Goal: Task Accomplishment & Management: Manage account settings

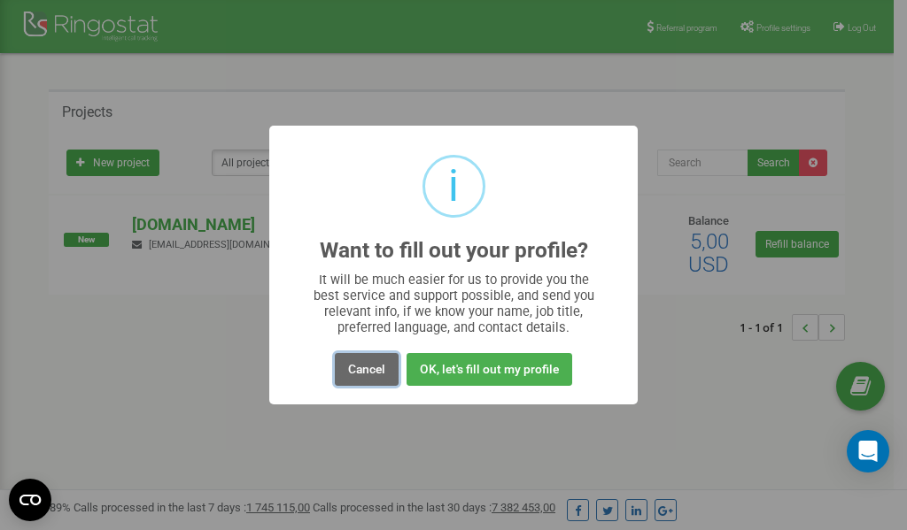
click at [368, 368] on button "Cancel" at bounding box center [367, 369] width 64 height 33
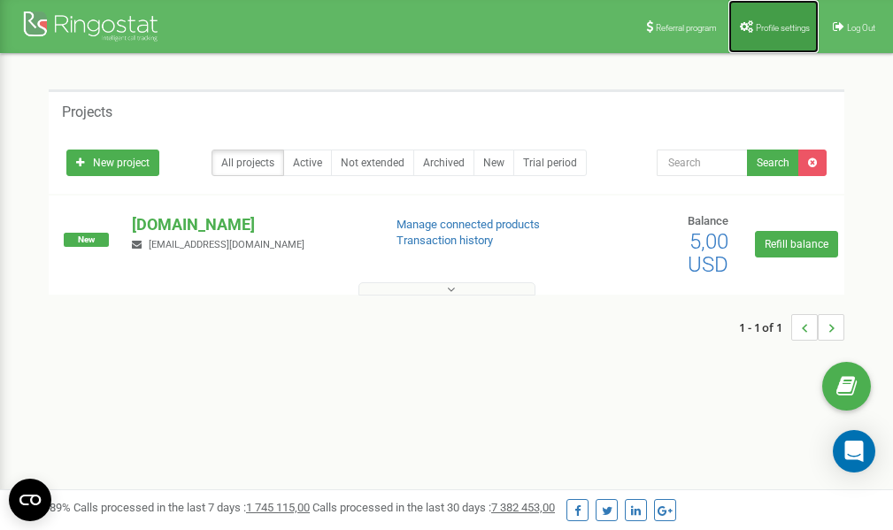
click at [761, 35] on link "Profile settings" at bounding box center [774, 26] width 90 height 53
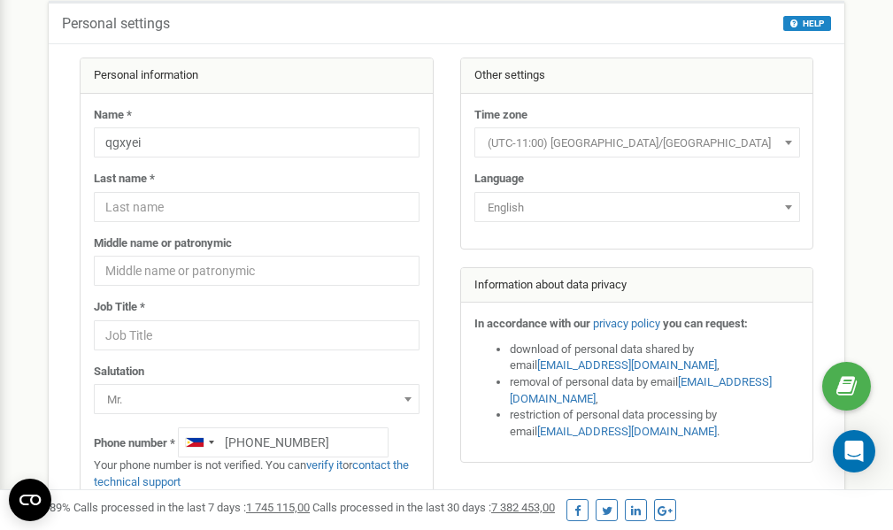
scroll to position [89, 0]
click at [338, 464] on link "verify it" at bounding box center [324, 465] width 36 height 13
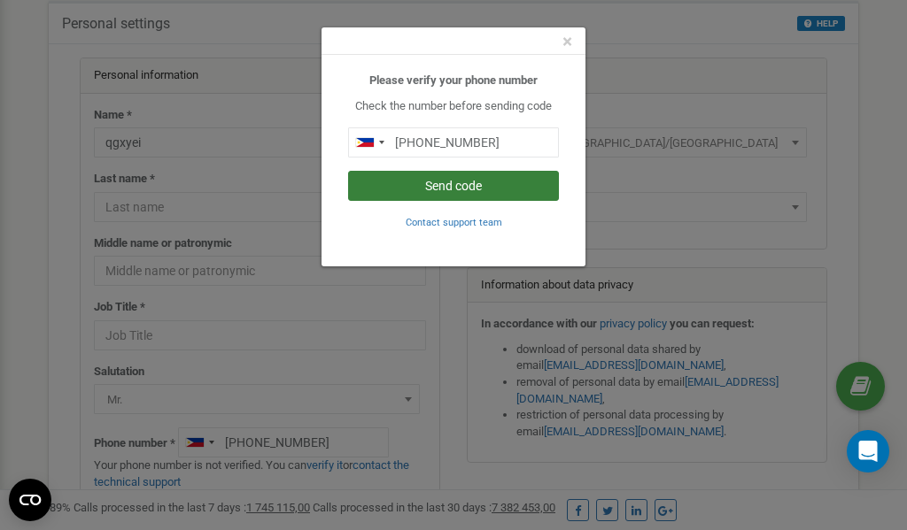
click at [467, 186] on button "Send code" at bounding box center [453, 186] width 211 height 30
